Goal: Book appointment/travel/reservation

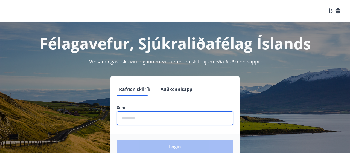
click at [161, 116] on input "phone" at bounding box center [175, 117] width 116 height 13
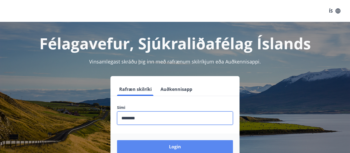
type input "********"
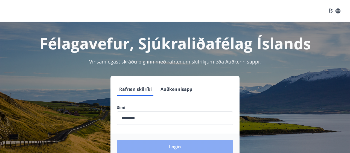
click at [185, 146] on button "Login" at bounding box center [175, 146] width 116 height 13
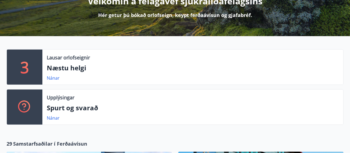
scroll to position [85, 0]
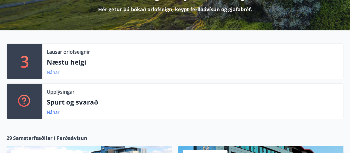
click at [53, 74] on link "Nánar" at bounding box center [53, 72] width 13 height 6
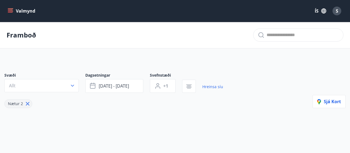
type input "*"
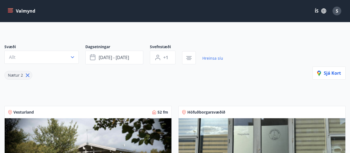
scroll to position [43, 0]
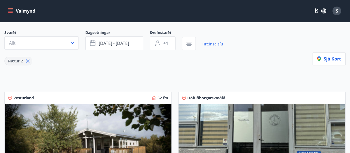
click at [155, 65] on div "Nætur 2" at bounding box center [113, 57] width 219 height 15
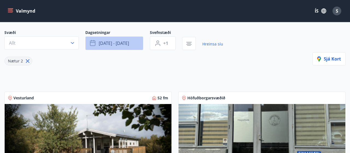
click at [128, 46] on span "[DATE] - [DATE]" at bounding box center [114, 43] width 30 height 6
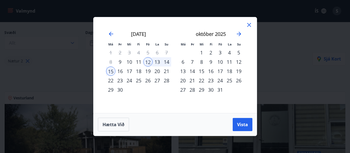
click at [168, 65] on div "14" at bounding box center [166, 61] width 9 height 9
click at [147, 64] on div "12" at bounding box center [147, 61] width 9 height 9
click at [165, 63] on div "14" at bounding box center [166, 61] width 9 height 9
click at [240, 124] on span "Vista" at bounding box center [242, 124] width 11 height 6
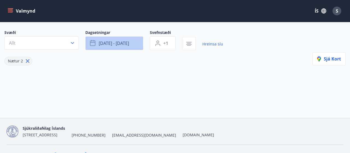
click at [127, 46] on span "[DATE] - [DATE]" at bounding box center [114, 43] width 30 height 6
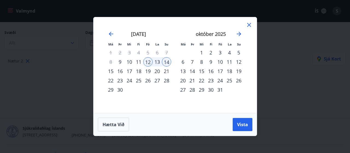
click at [148, 64] on div "12" at bounding box center [147, 61] width 9 height 9
click at [112, 71] on div "15" at bounding box center [110, 70] width 9 height 9
click at [235, 123] on button "Vista" at bounding box center [243, 124] width 20 height 13
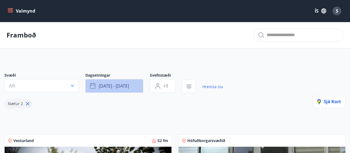
click at [106, 86] on span "[DATE] - [DATE]" at bounding box center [114, 86] width 30 height 6
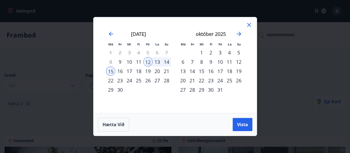
click at [284, 130] on div "Má Þr Mi Fi Fö La Su Má Þr Mi Fi Fö La Su [DATE] 1 2 3 4 5 6 7 8 9 10 11 12 13 …" at bounding box center [175, 76] width 350 height 153
click at [242, 126] on span "Vista" at bounding box center [242, 124] width 11 height 6
